Goal: Find specific page/section: Find specific page/section

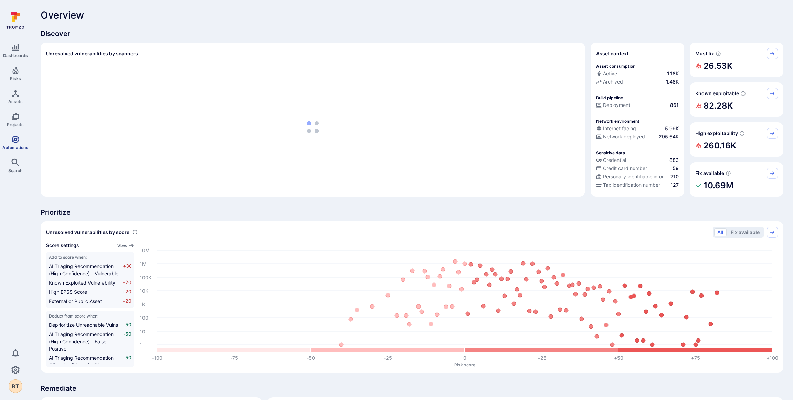
click at [16, 137] on icon "Automations" at bounding box center [15, 139] width 7 height 7
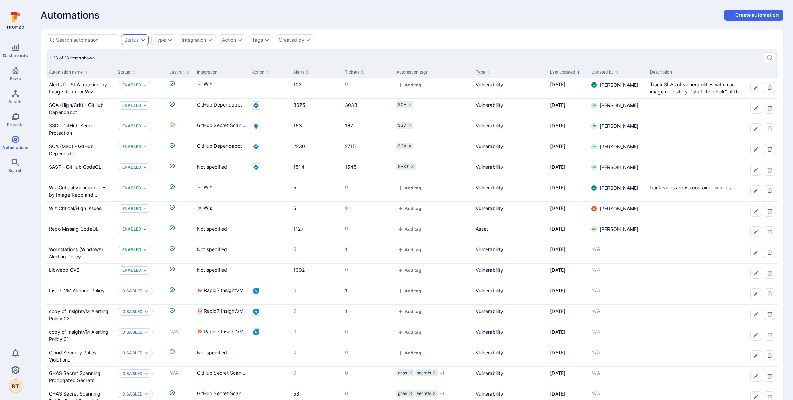
click at [135, 37] on div "Status" at bounding box center [131, 40] width 14 height 6
